Goal: Transaction & Acquisition: Purchase product/service

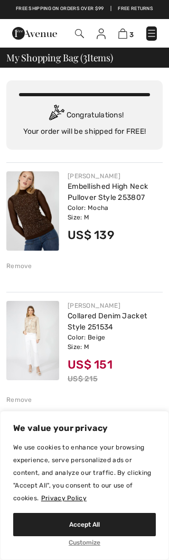
click at [22, 262] on div "Remove" at bounding box center [19, 266] width 26 height 10
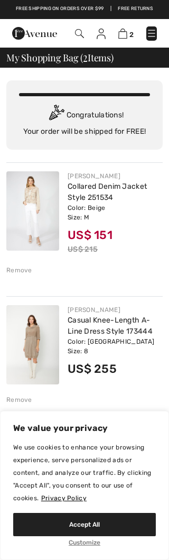
click at [150, 31] on img at bounding box center [151, 33] width 11 height 11
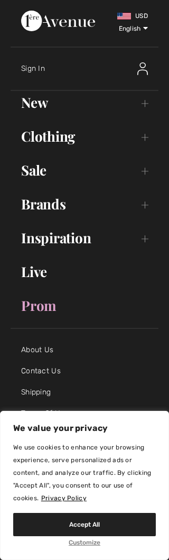
click at [144, 59] on div at bounding box center [141, 69] width 34 height 34
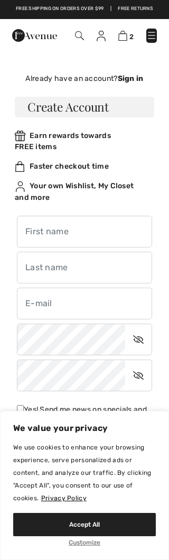
click at [128, 75] on strong "Sign in" at bounding box center [131, 78] width 26 height 9
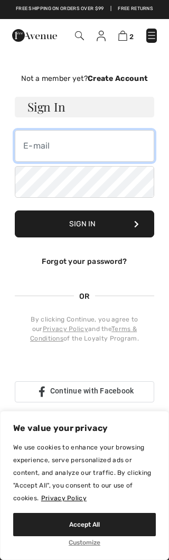
click at [120, 137] on input "email" at bounding box center [85, 146] width 140 height 32
type input "intdesjc@aol.com"
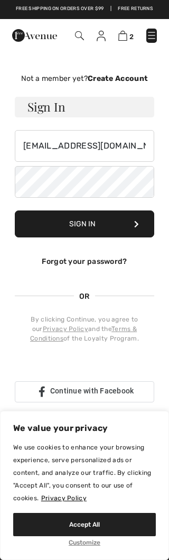
click at [128, 218] on button "Sign In" at bounding box center [85, 223] width 140 height 27
click at [143, 210] on button "Sign In" at bounding box center [85, 223] width 140 height 27
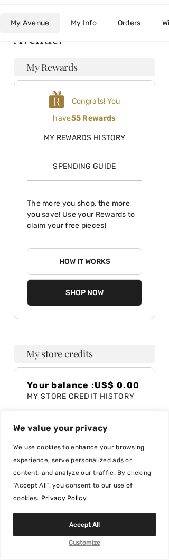
scroll to position [144, 0]
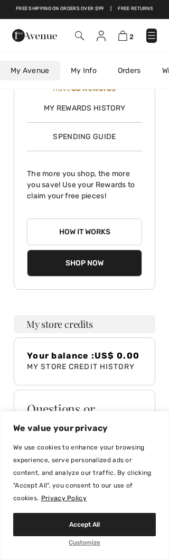
click at [84, 315] on h3 "My store credits" at bounding box center [85, 324] width 142 height 18
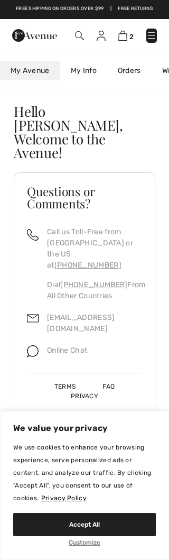
click at [155, 31] on img at bounding box center [151, 35] width 11 height 11
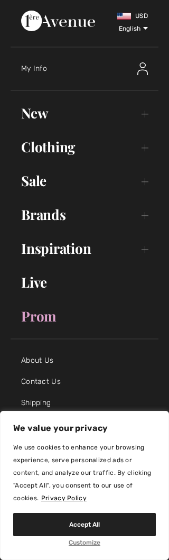
click at [144, 151] on link "Clothing Toggle submenu" at bounding box center [85, 146] width 148 height 23
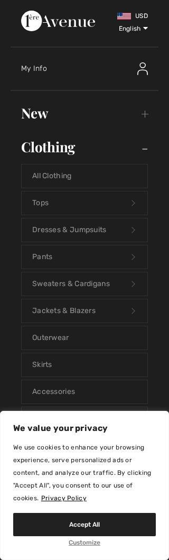
click at [115, 311] on link "Jackets & Blazers Open submenu" at bounding box center [85, 310] width 126 height 23
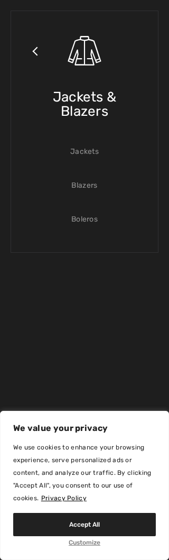
click at [87, 190] on link "Blazers" at bounding box center [85, 185] width 126 height 23
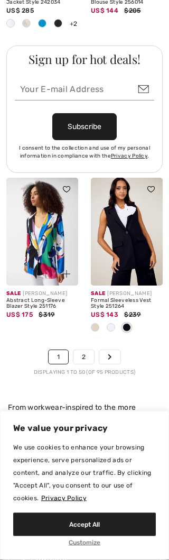
scroll to position [4219, 0]
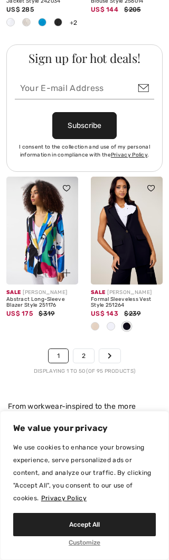
click at [112, 353] on icon "Page navigation" at bounding box center [110, 356] width 4 height 6
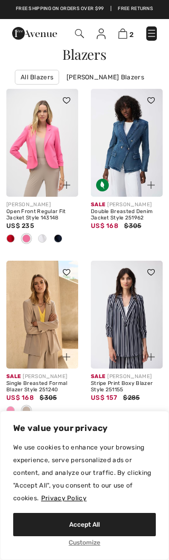
click at [150, 29] on img at bounding box center [151, 33] width 11 height 11
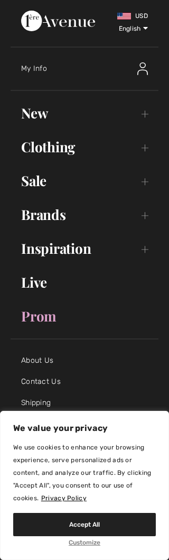
click at [36, 283] on link "Live" at bounding box center [85, 282] width 148 height 23
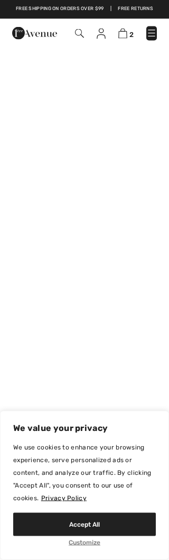
click at [153, 29] on img at bounding box center [151, 33] width 11 height 11
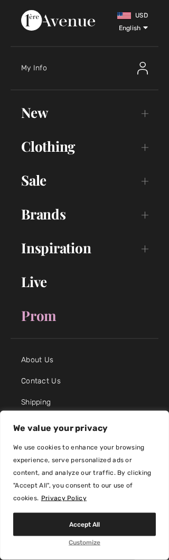
scroll to position [313, 0]
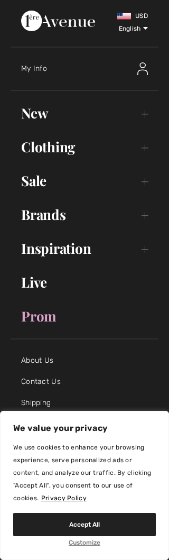
click at [69, 146] on link "Clothing Toggle submenu" at bounding box center [85, 146] width 148 height 23
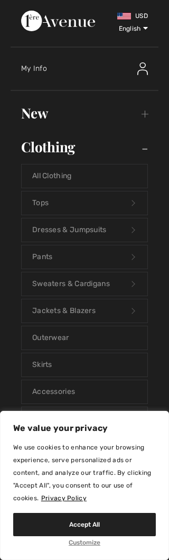
click at [126, 229] on link "Dresses & Jumpsuits Open submenu" at bounding box center [85, 229] width 126 height 23
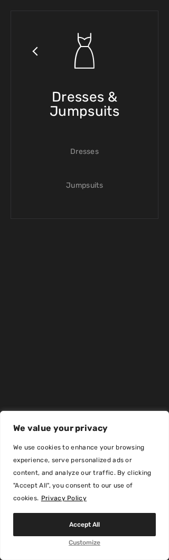
click at [95, 159] on link "Dresses" at bounding box center [85, 151] width 126 height 23
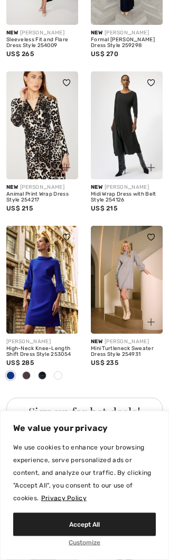
scroll to position [1730, 0]
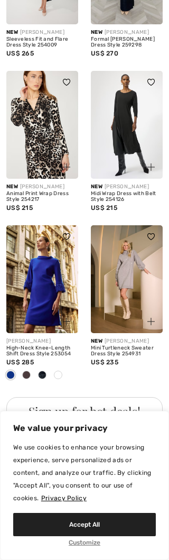
click at [13, 371] on span at bounding box center [10, 375] width 8 height 8
click at [12, 371] on span at bounding box center [10, 375] width 8 height 8
click at [15, 371] on span at bounding box center [10, 375] width 8 height 8
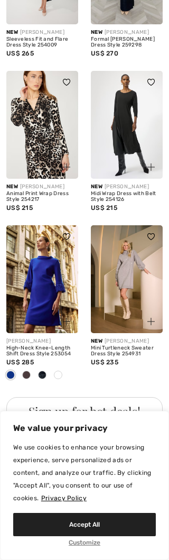
click at [27, 371] on span at bounding box center [26, 375] width 8 height 8
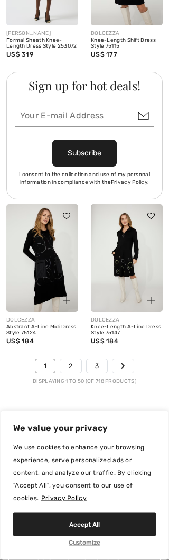
scroll to position [4174, 0]
click at [67, 358] on link "2" at bounding box center [70, 365] width 21 height 14
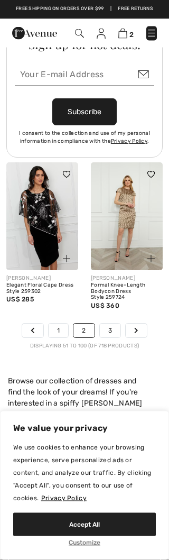
scroll to position [4164, 0]
click at [112, 324] on link "3" at bounding box center [110, 331] width 21 height 14
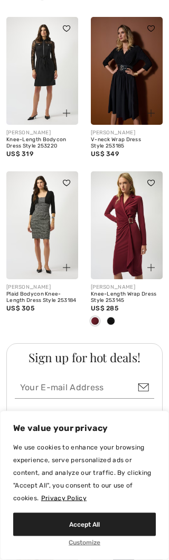
scroll to position [1755, 0]
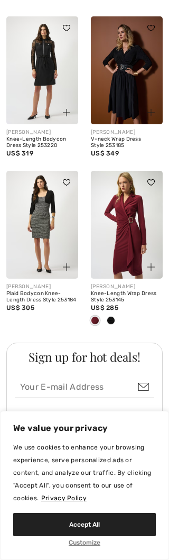
click at [98, 316] on span at bounding box center [95, 320] width 8 height 8
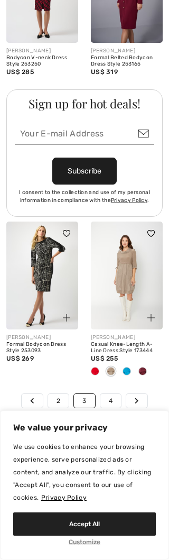
scroll to position [4179, 0]
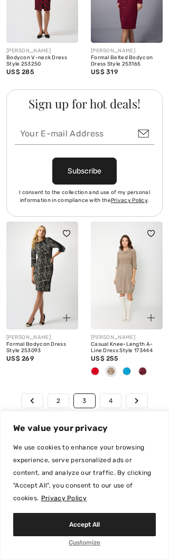
click at [110, 394] on link "4" at bounding box center [110, 401] width 21 height 14
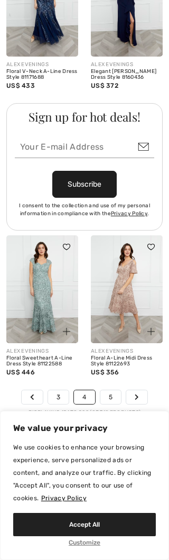
scroll to position [4056, 0]
click at [114, 390] on link "5" at bounding box center [110, 397] width 21 height 14
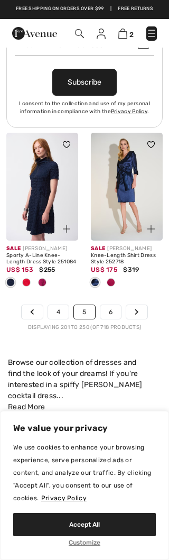
scroll to position [4336, 0]
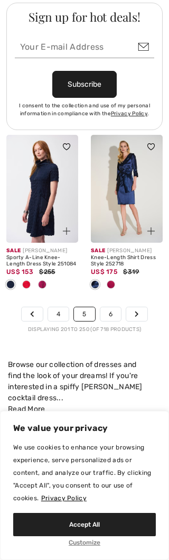
click at [114, 307] on link "6" at bounding box center [110, 314] width 21 height 14
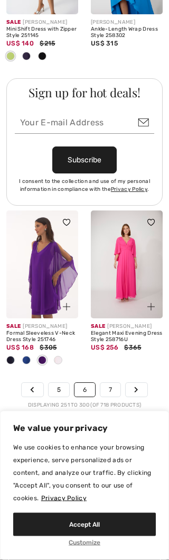
scroll to position [4051, 0]
click at [115, 383] on link "7" at bounding box center [110, 390] width 20 height 14
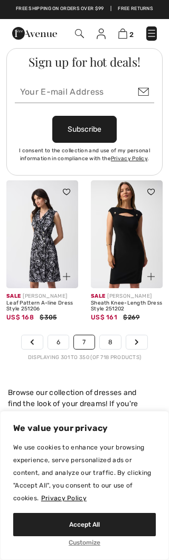
scroll to position [4122, 0]
click at [111, 336] on link "8" at bounding box center [110, 343] width 21 height 14
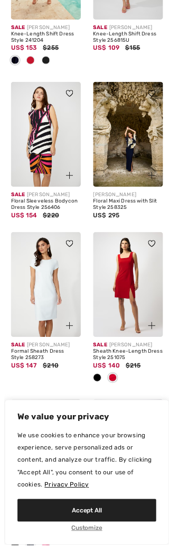
scroll to position [2338, 0]
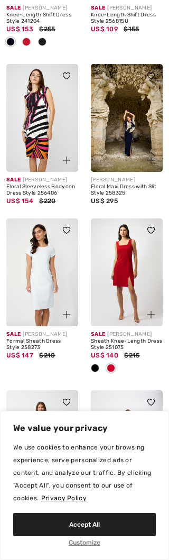
click at [41, 269] on img at bounding box center [42, 272] width 72 height 108
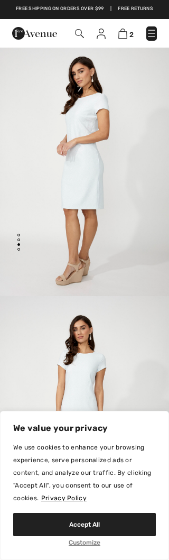
click at [144, 353] on img "4 / 4" at bounding box center [84, 423] width 169 height 254
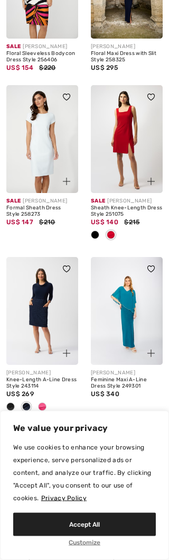
scroll to position [2471, 0]
click at [30, 402] on span at bounding box center [26, 406] width 8 height 8
click at [31, 402] on span at bounding box center [26, 406] width 8 height 8
click at [47, 399] on div at bounding box center [42, 407] width 16 height 17
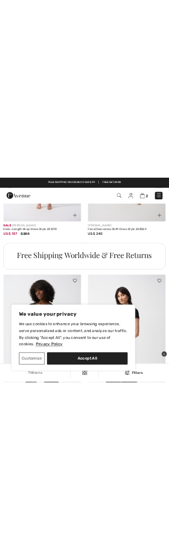
scroll to position [3067, 0]
